Goal: Register for event/course

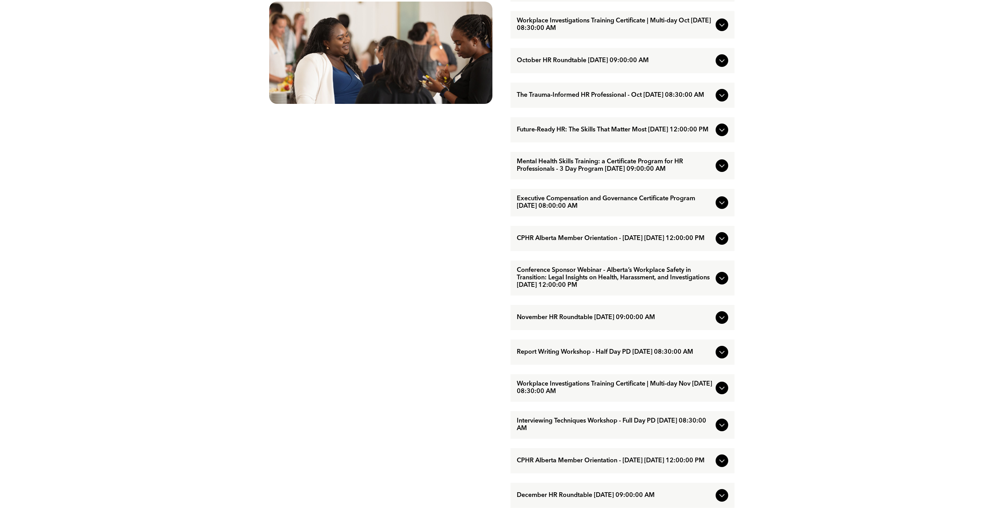
scroll to position [550, 0]
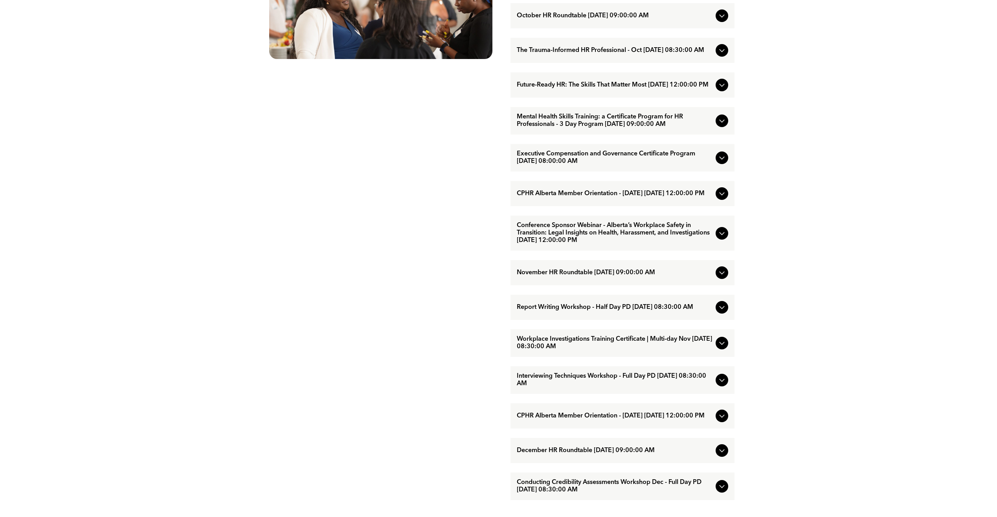
click at [720, 277] on icon at bounding box center [722, 272] width 9 height 9
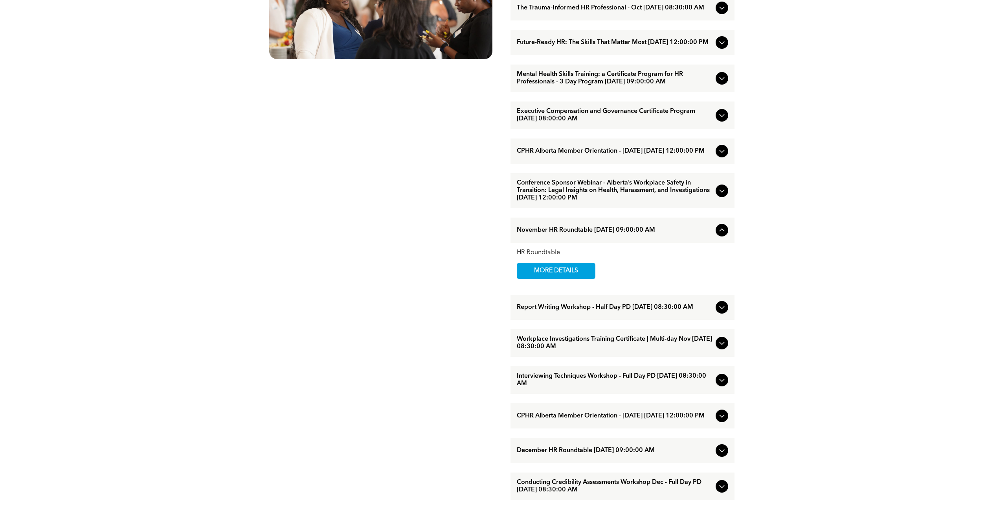
click at [724, 235] on div at bounding box center [722, 229] width 9 height 9
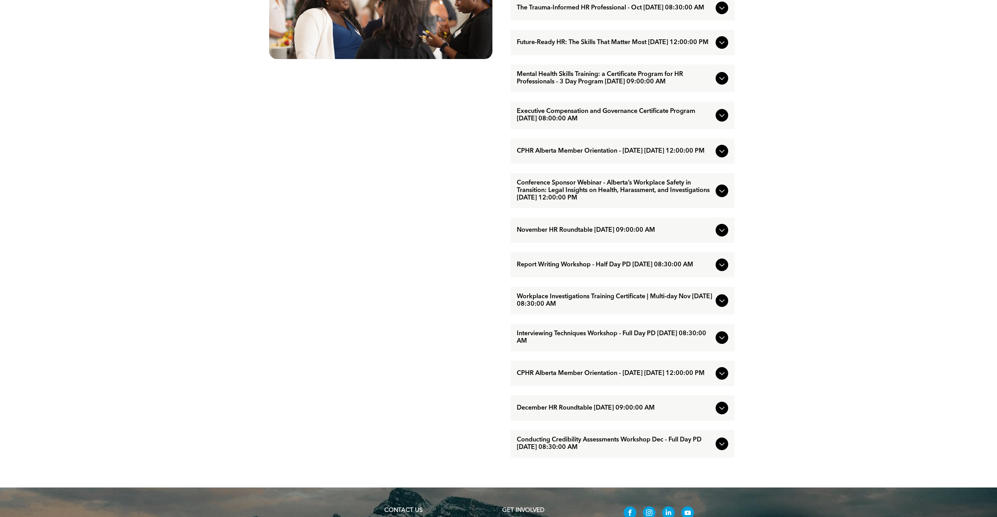
click at [715, 204] on div "Conference Sponsor Webinar - Alberta’s Workplace Safety in Transition: Legal In…" at bounding box center [623, 190] width 224 height 35
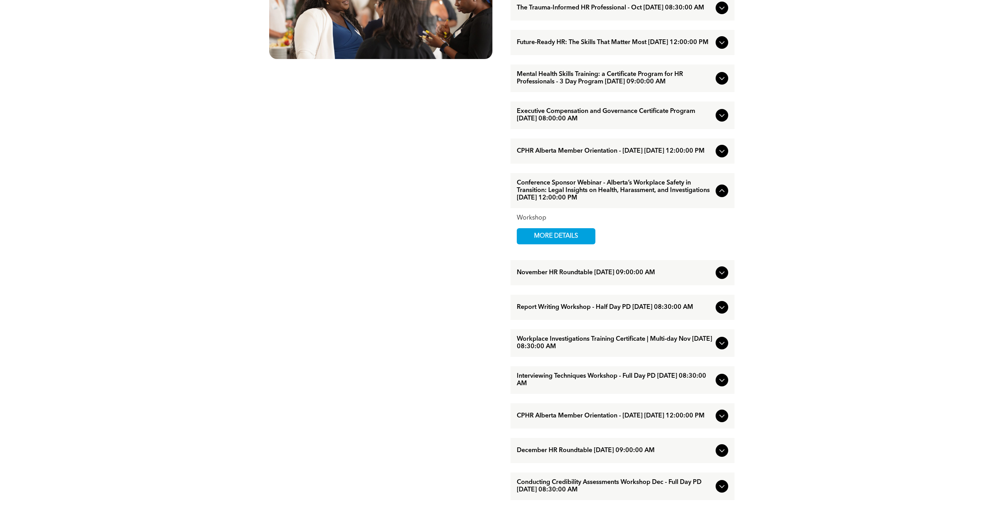
click at [715, 204] on div "Conference Sponsor Webinar - Alberta’s Workplace Safety in Transition: Legal In…" at bounding box center [623, 190] width 224 height 35
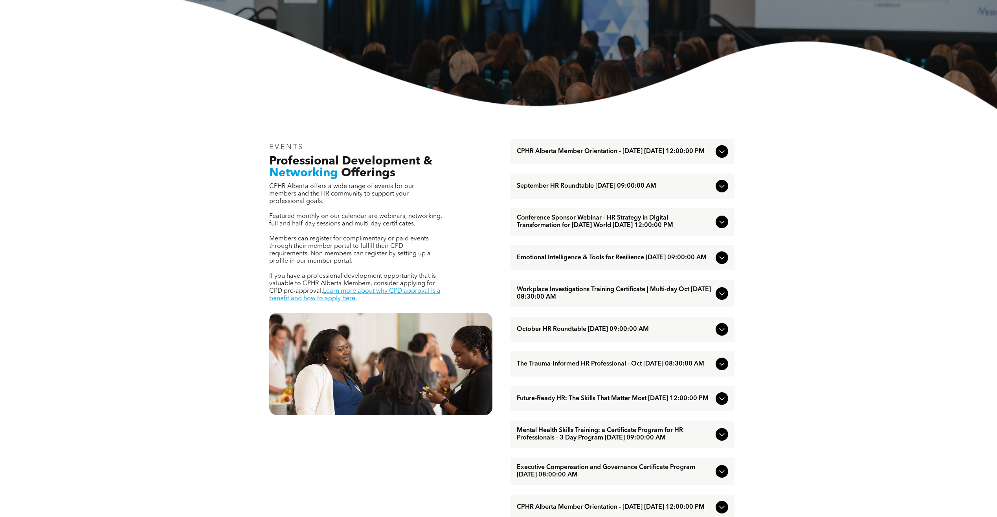
scroll to position [186, 0]
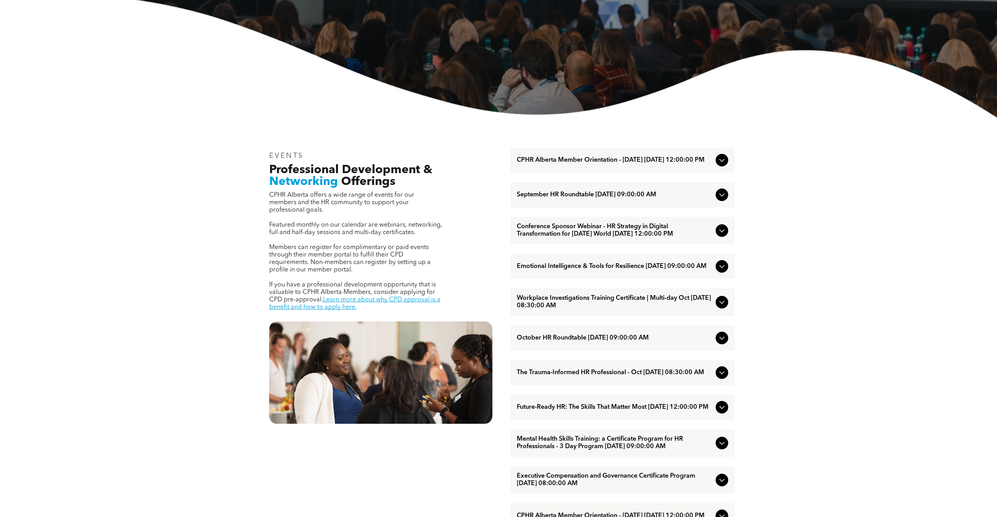
click at [717, 201] on div at bounding box center [722, 194] width 13 height 13
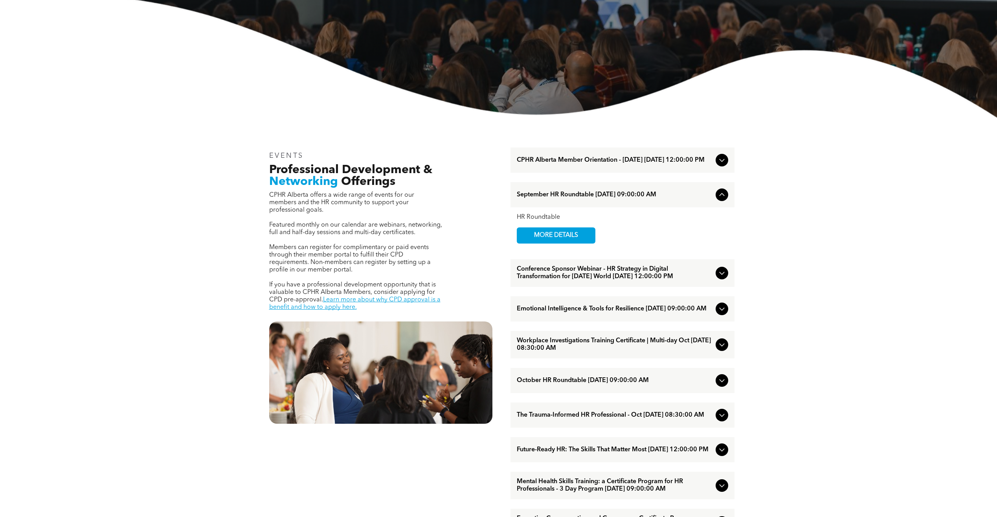
click at [721, 278] on icon at bounding box center [722, 272] width 9 height 9
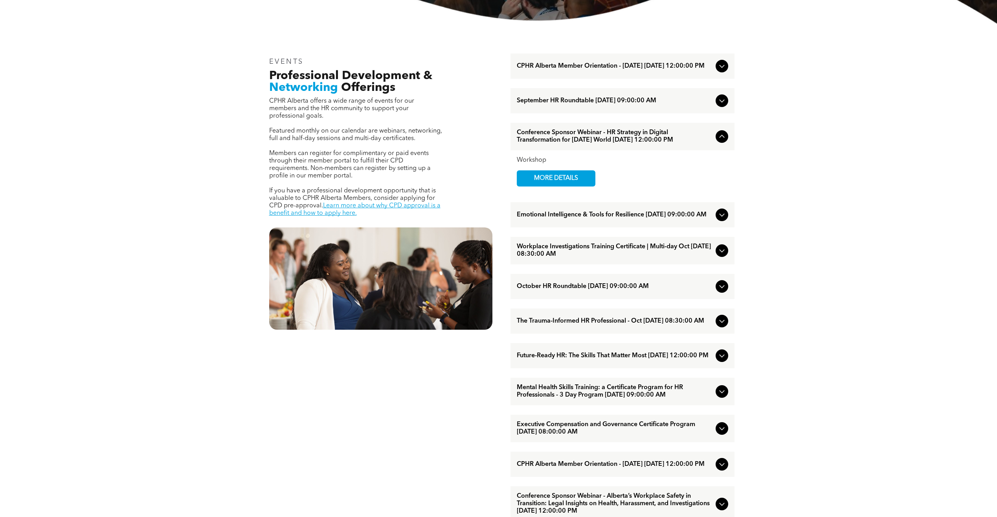
scroll to position [304, 0]
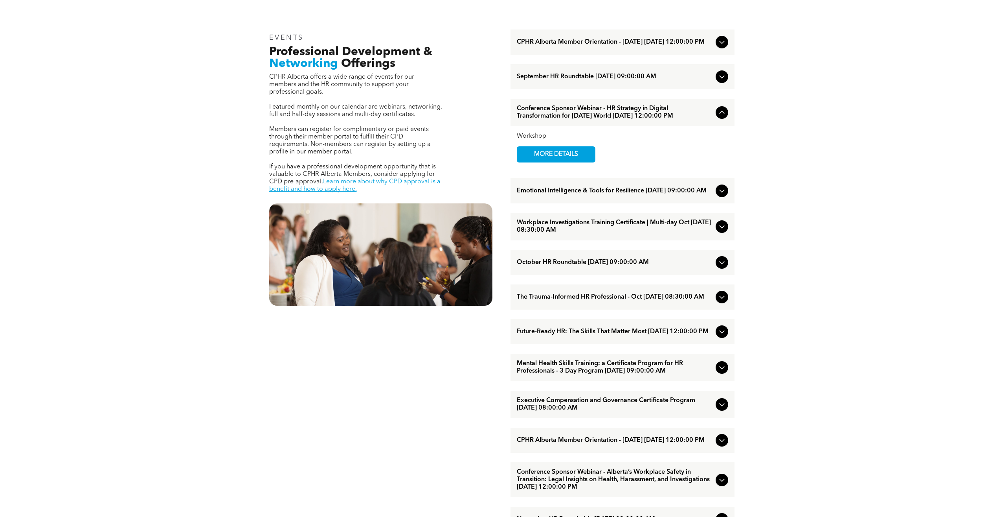
click at [721, 195] on icon at bounding box center [722, 190] width 9 height 9
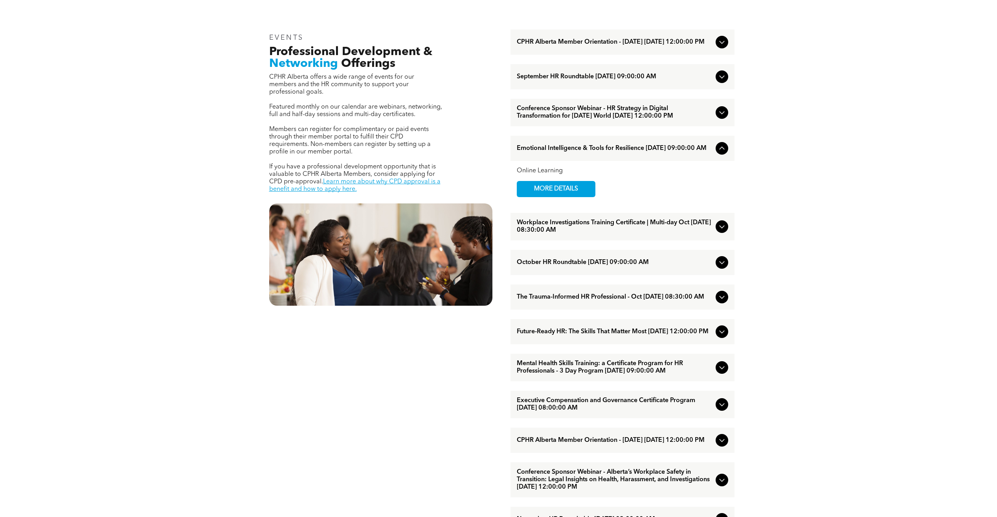
click at [718, 231] on icon at bounding box center [722, 226] width 9 height 9
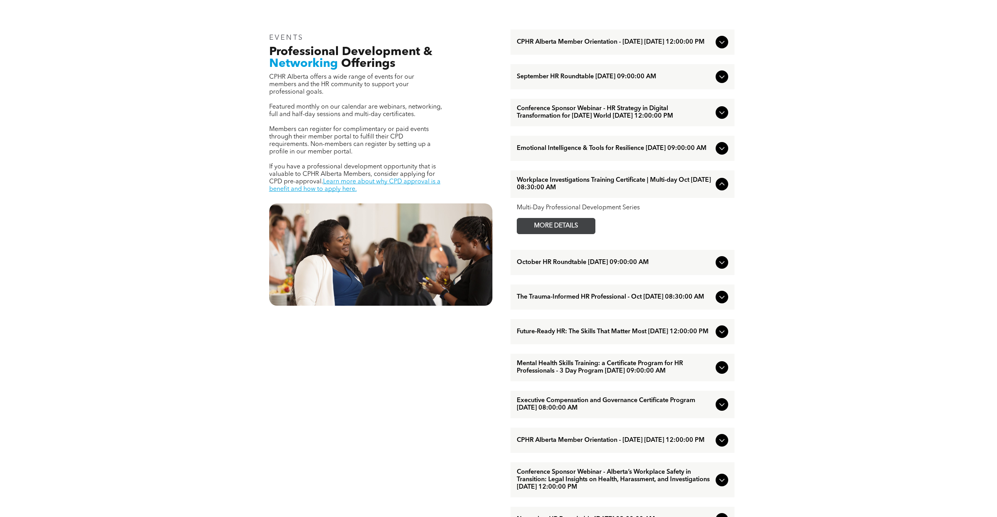
click at [569, 234] on span "MORE DETAILS" at bounding box center [556, 225] width 62 height 15
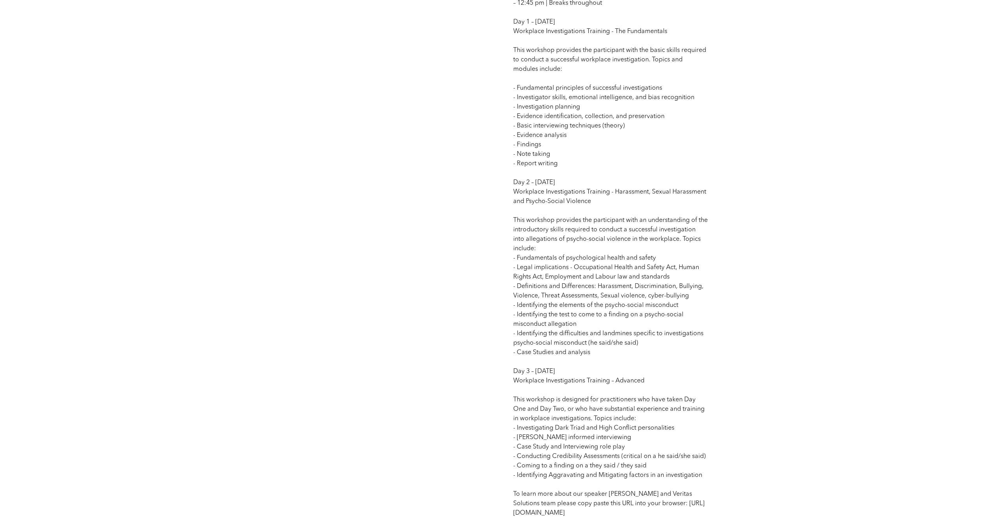
scroll to position [786, 0]
